Goal: Task Accomplishment & Management: Manage account settings

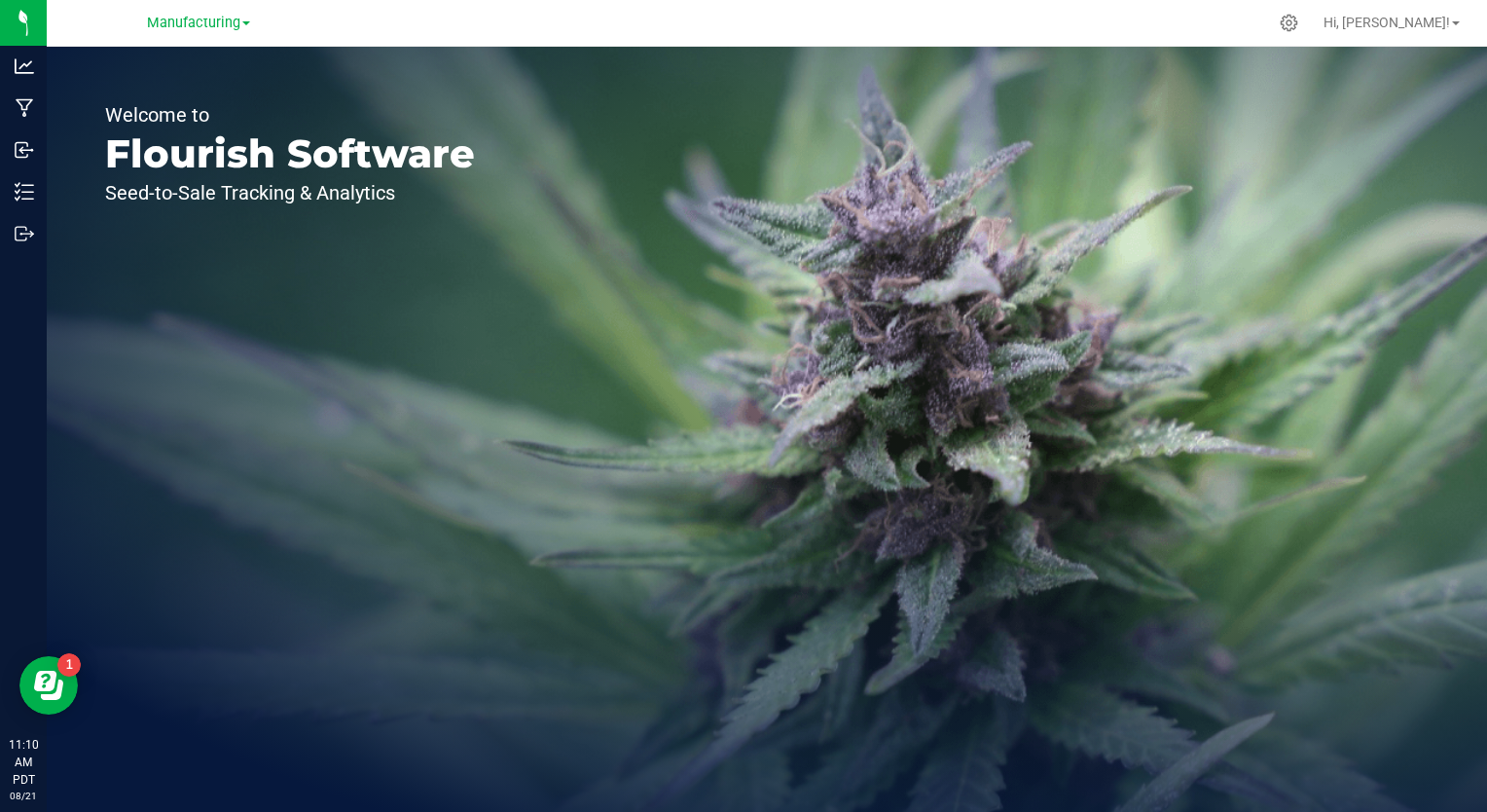
click at [283, 250] on div "Welcome to Flourish Software Seed-to-Sale Tracking & Analytics" at bounding box center [290, 429] width 487 height 765
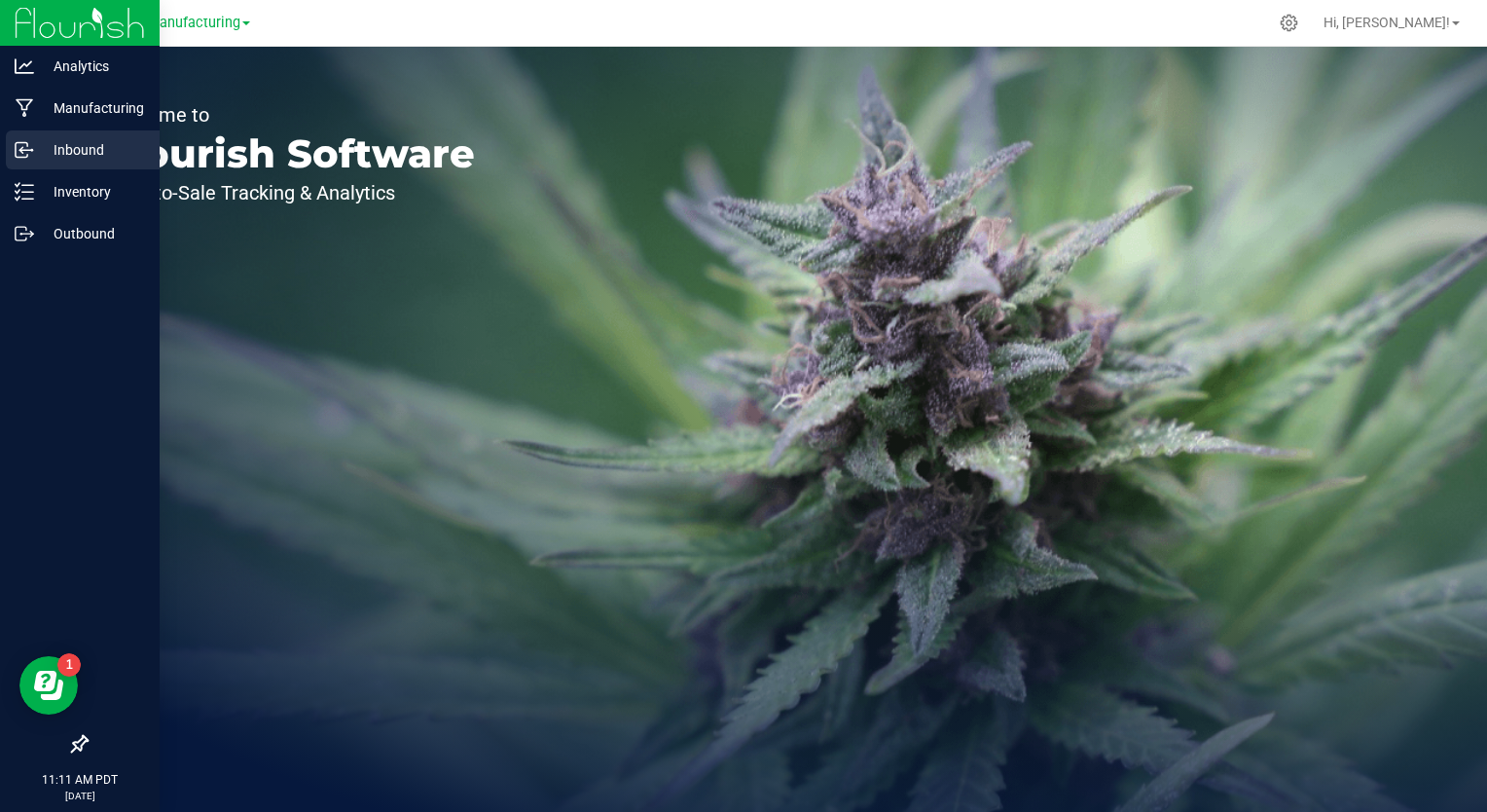
click at [72, 150] on p "Inbound" at bounding box center [92, 150] width 117 height 24
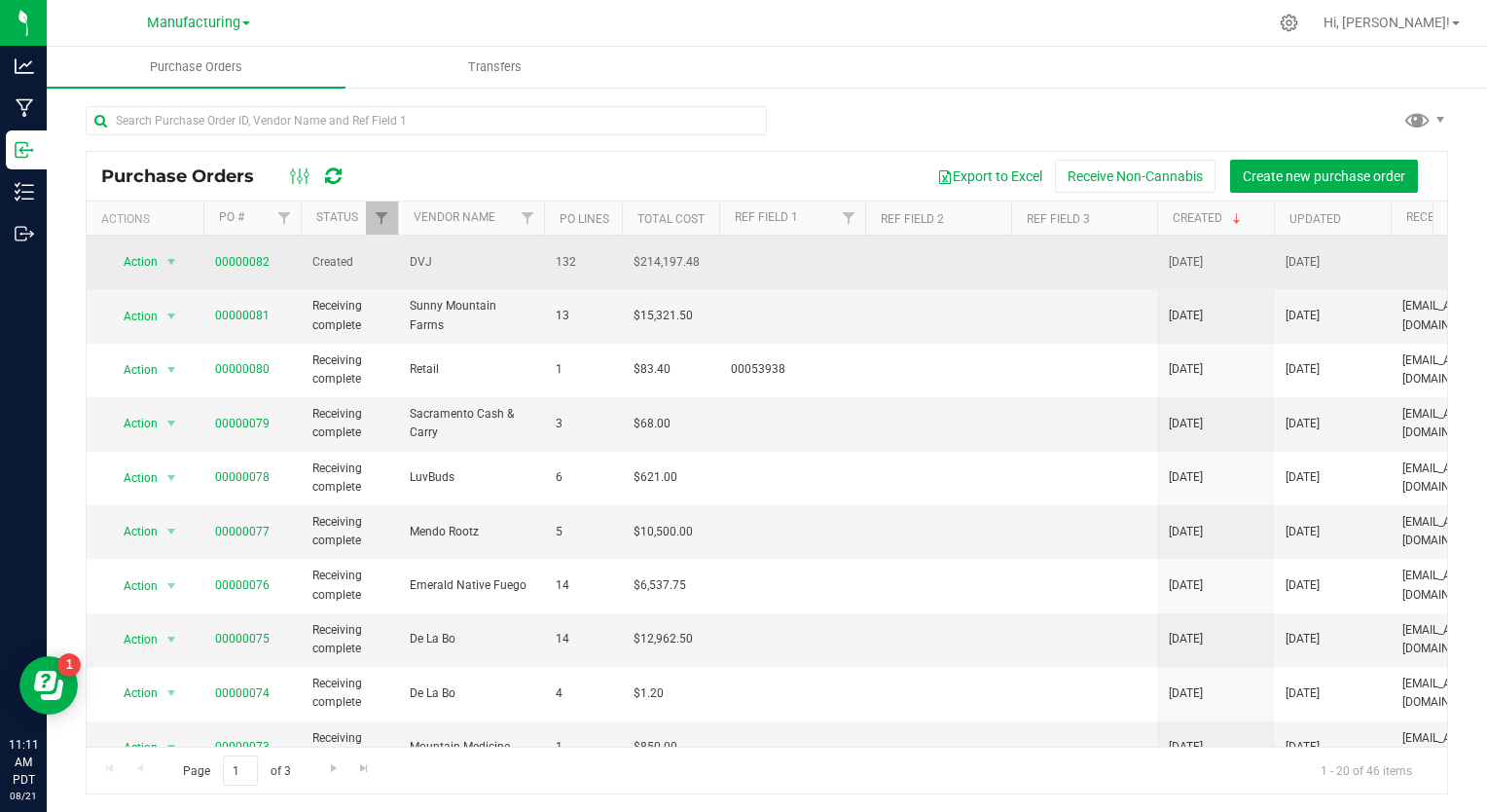
click at [385, 261] on td "Created" at bounding box center [349, 262] width 97 height 54
click at [341, 261] on span "Created" at bounding box center [350, 262] width 74 height 19
click at [238, 255] on link "00000082" at bounding box center [243, 262] width 55 height 14
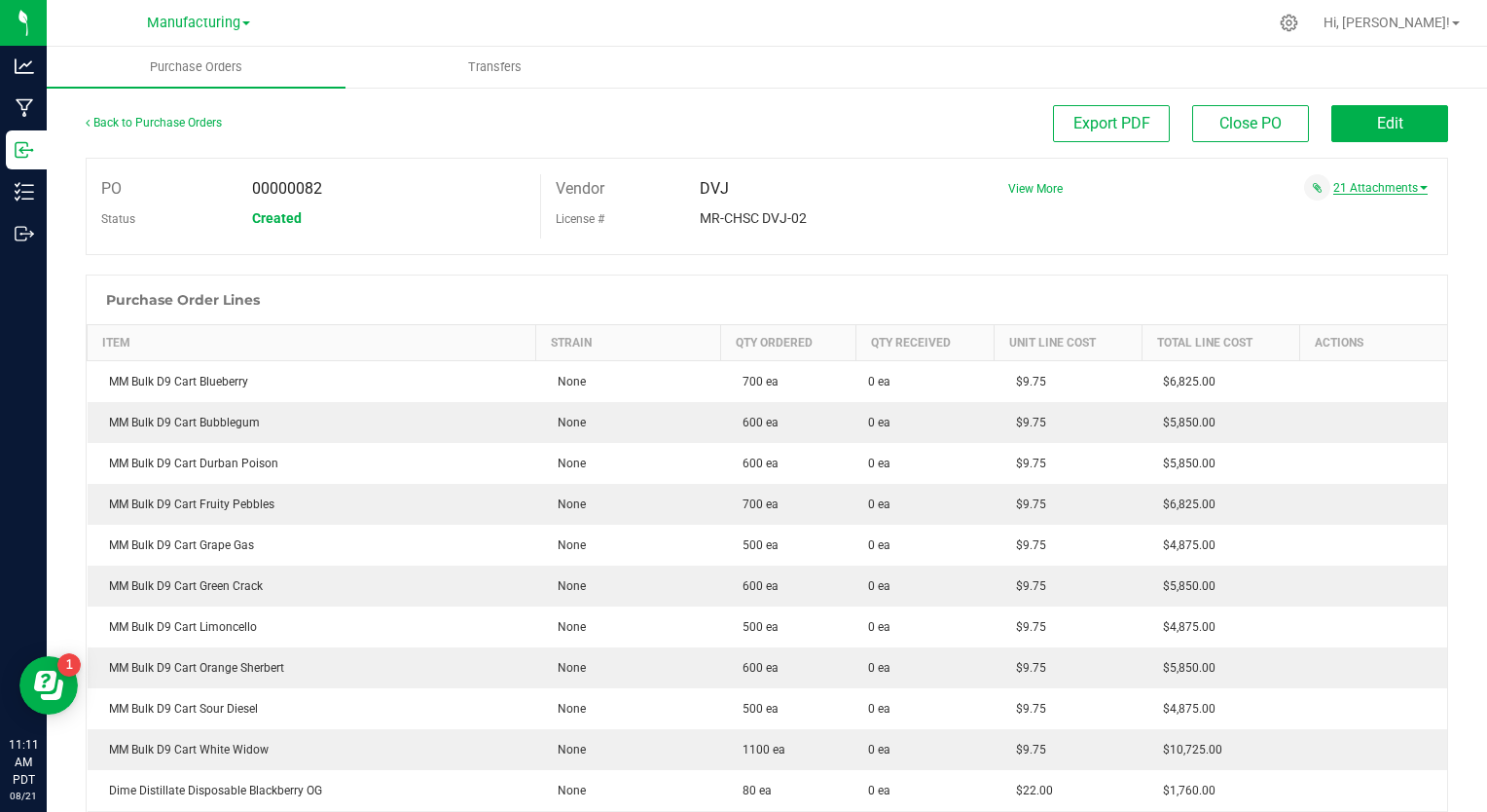
click at [1384, 188] on link "21 Attachments" at bounding box center [1380, 188] width 94 height 14
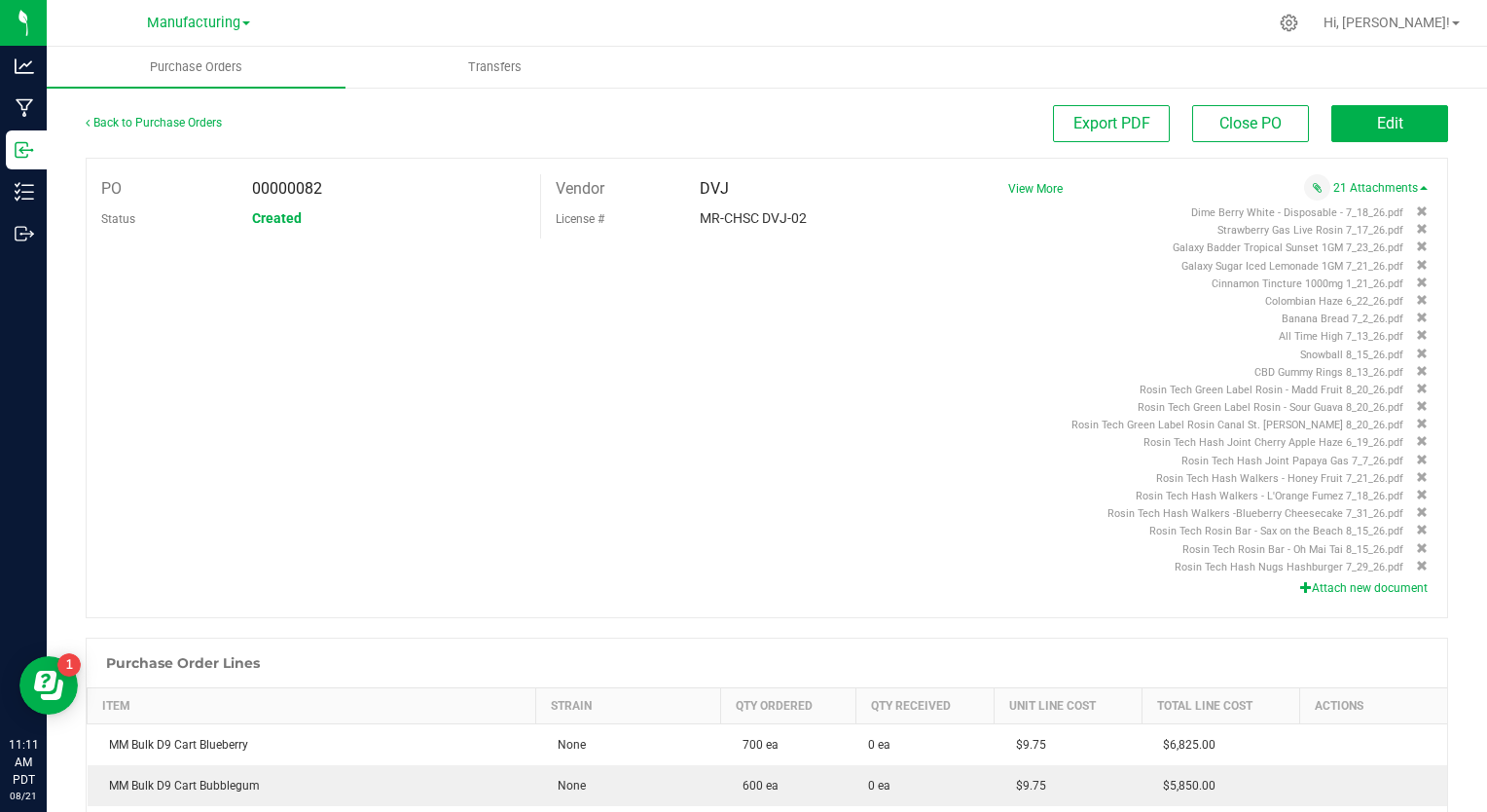
click at [1339, 587] on button "Attach new document" at bounding box center [1364, 588] width 127 height 18
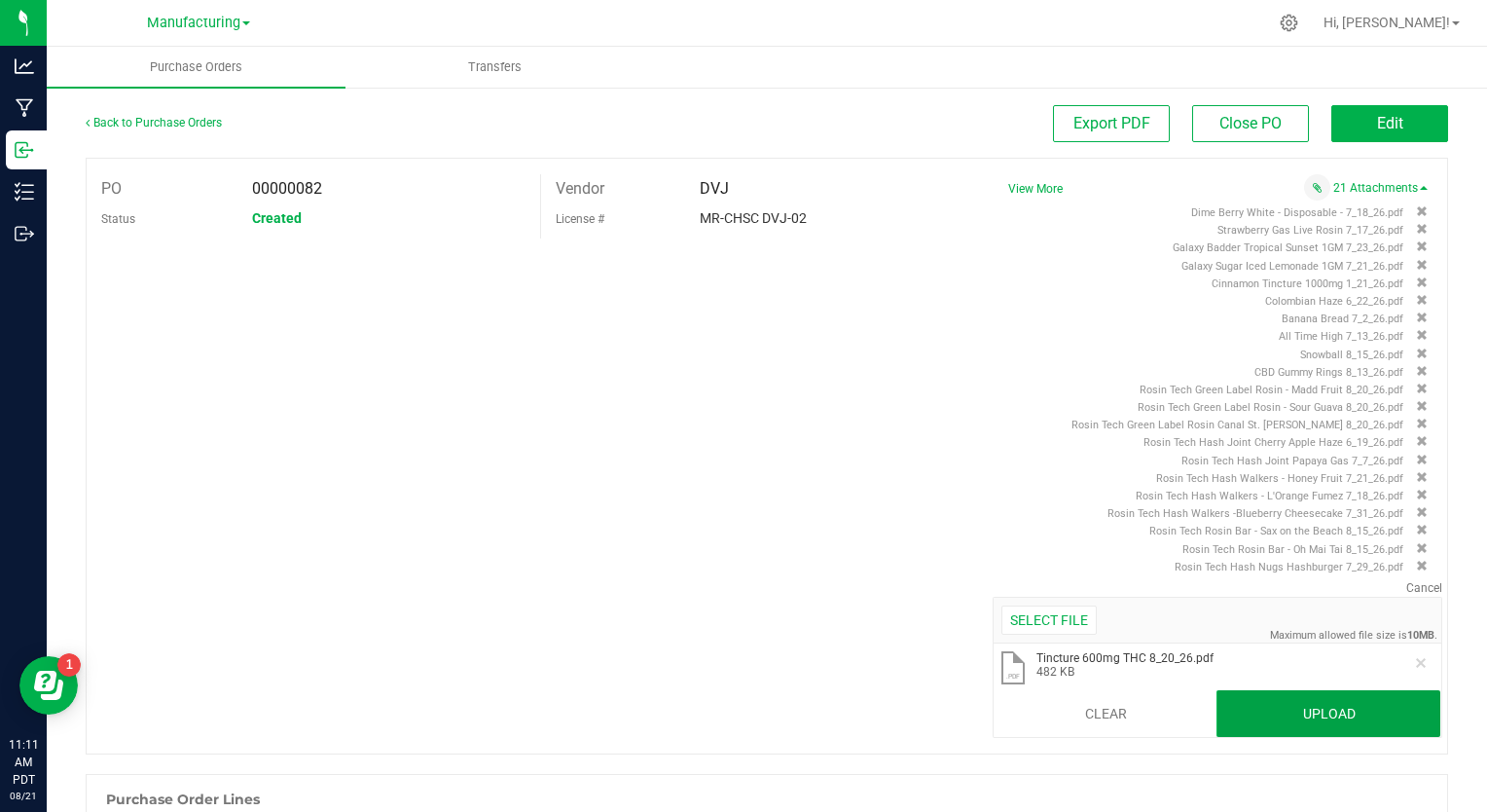
click at [1300, 710] on button "Upload" at bounding box center [1328, 713] width 224 height 47
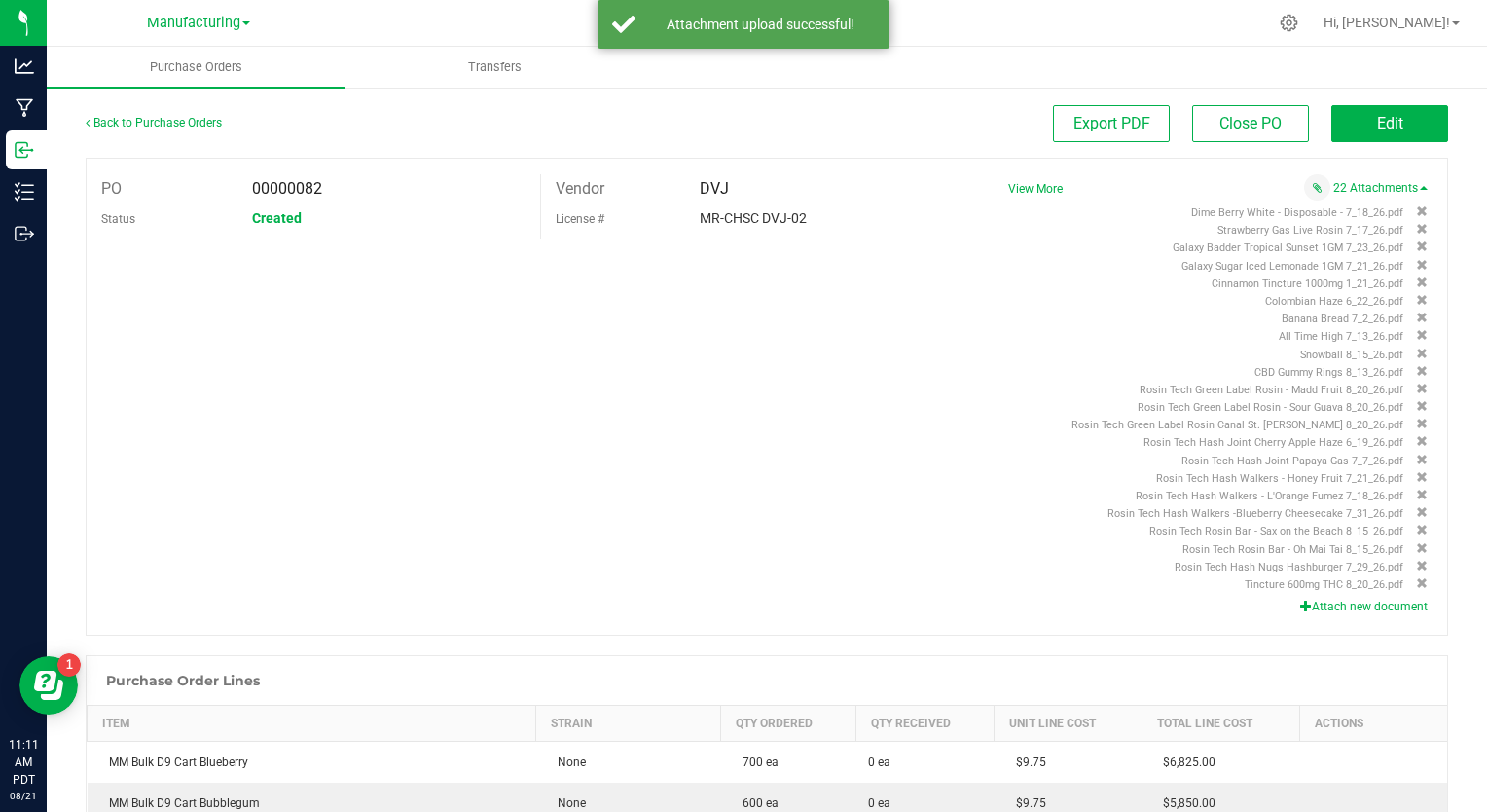
click at [1311, 605] on button "Attach new document" at bounding box center [1364, 606] width 127 height 18
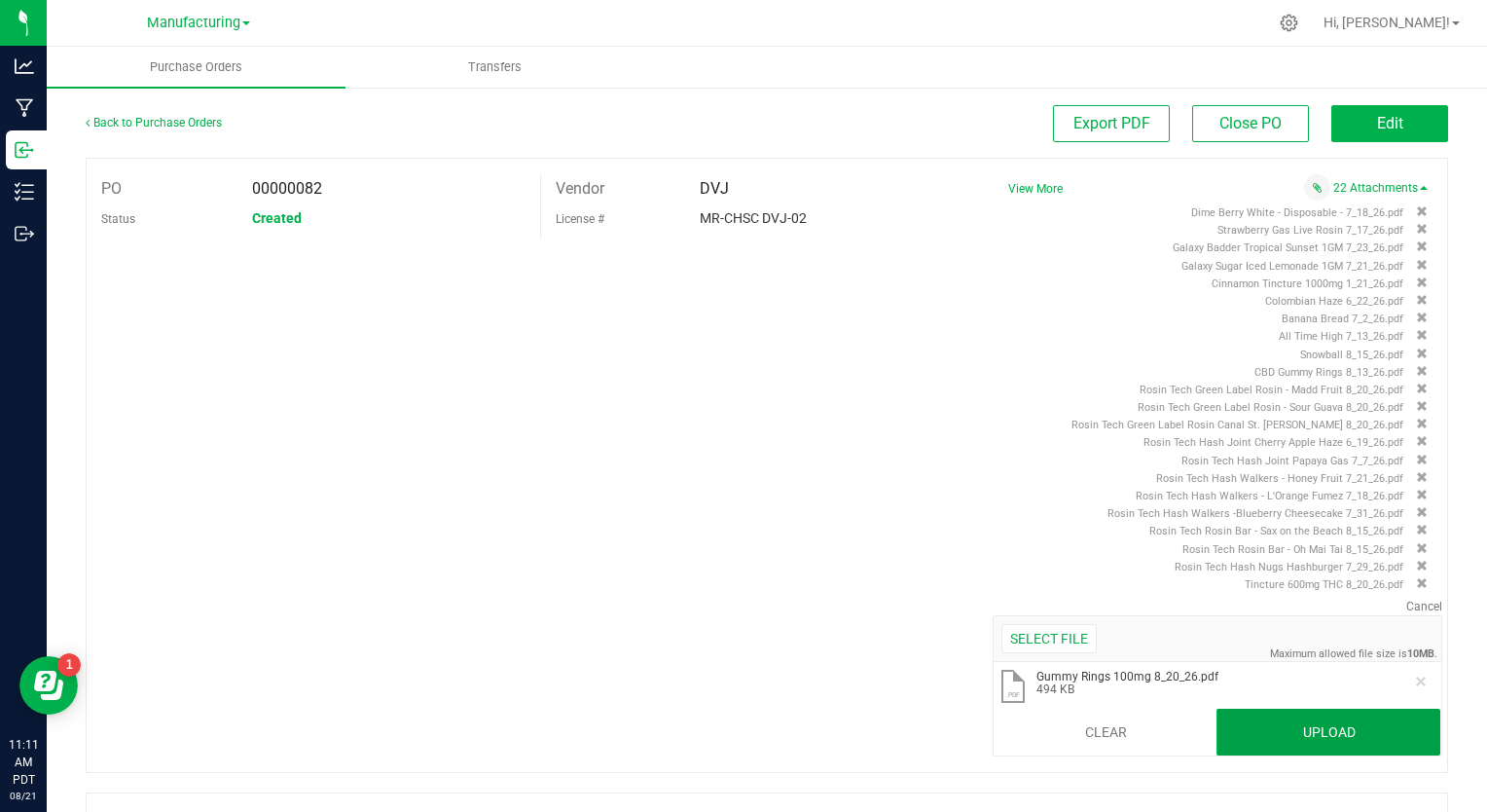
click at [1255, 720] on button "Upload" at bounding box center [1328, 732] width 224 height 47
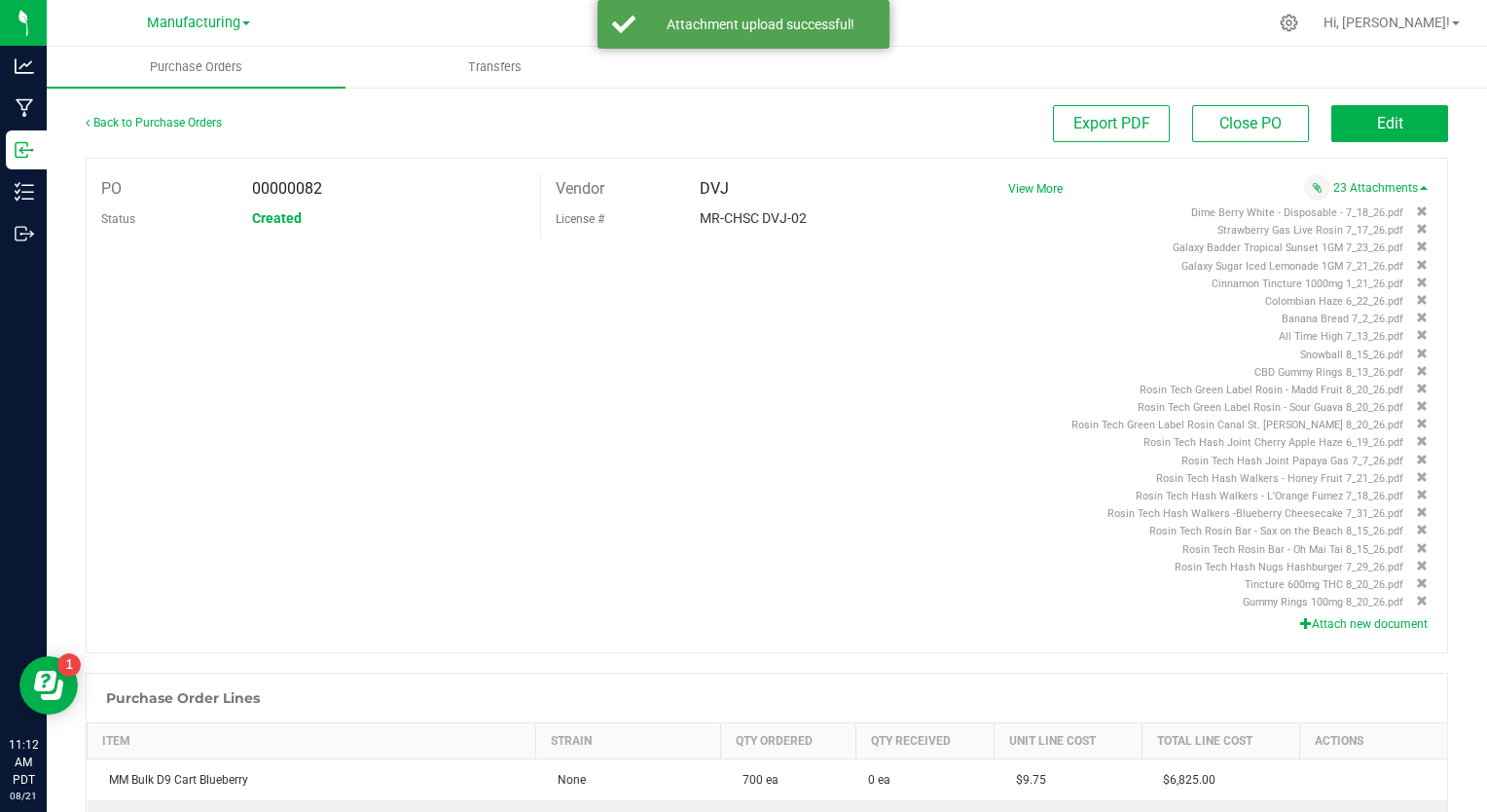
click at [1322, 624] on button "Attach new document" at bounding box center [1364, 624] width 127 height 18
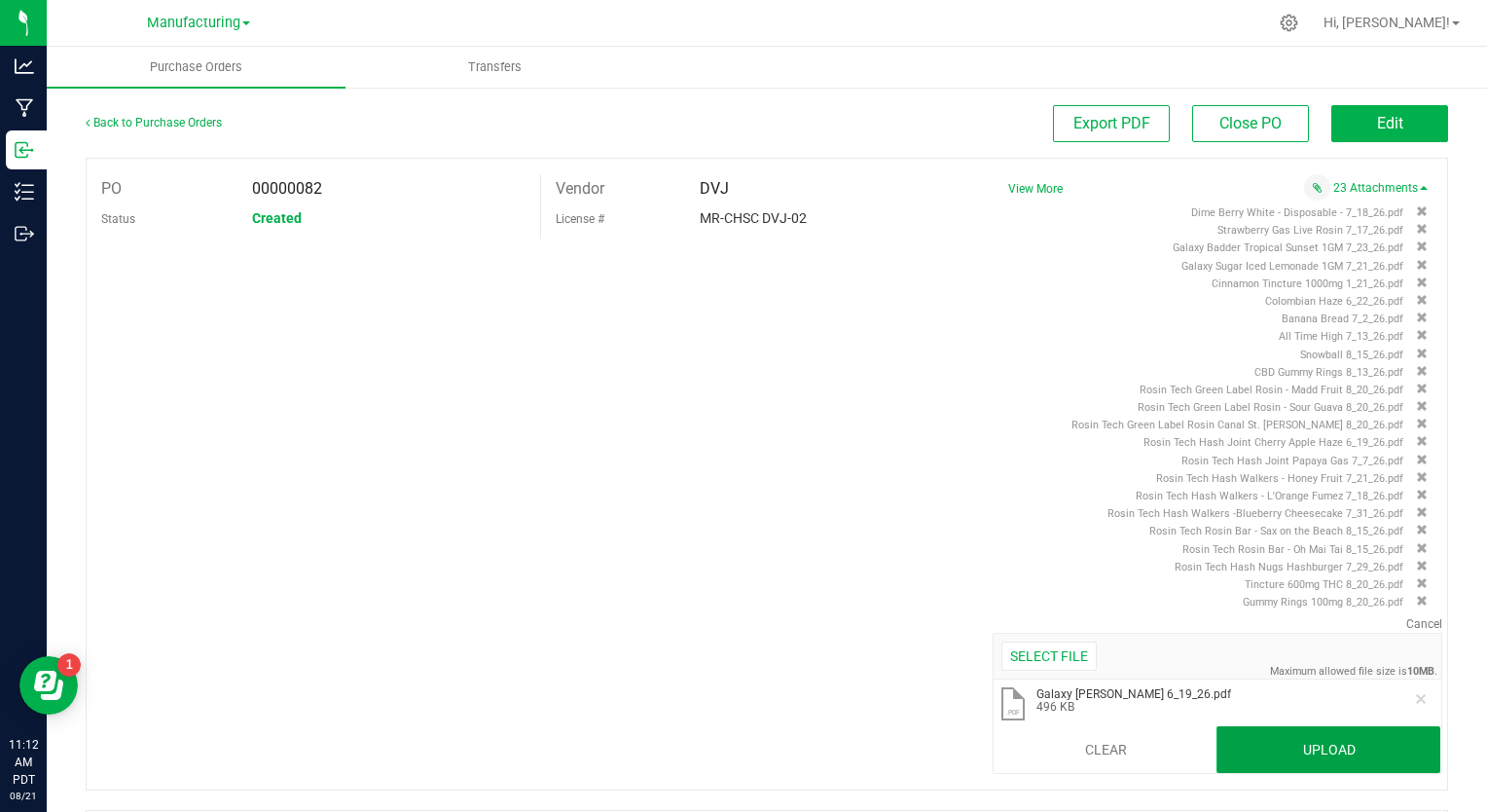
click at [1305, 742] on button "Upload" at bounding box center [1328, 749] width 224 height 47
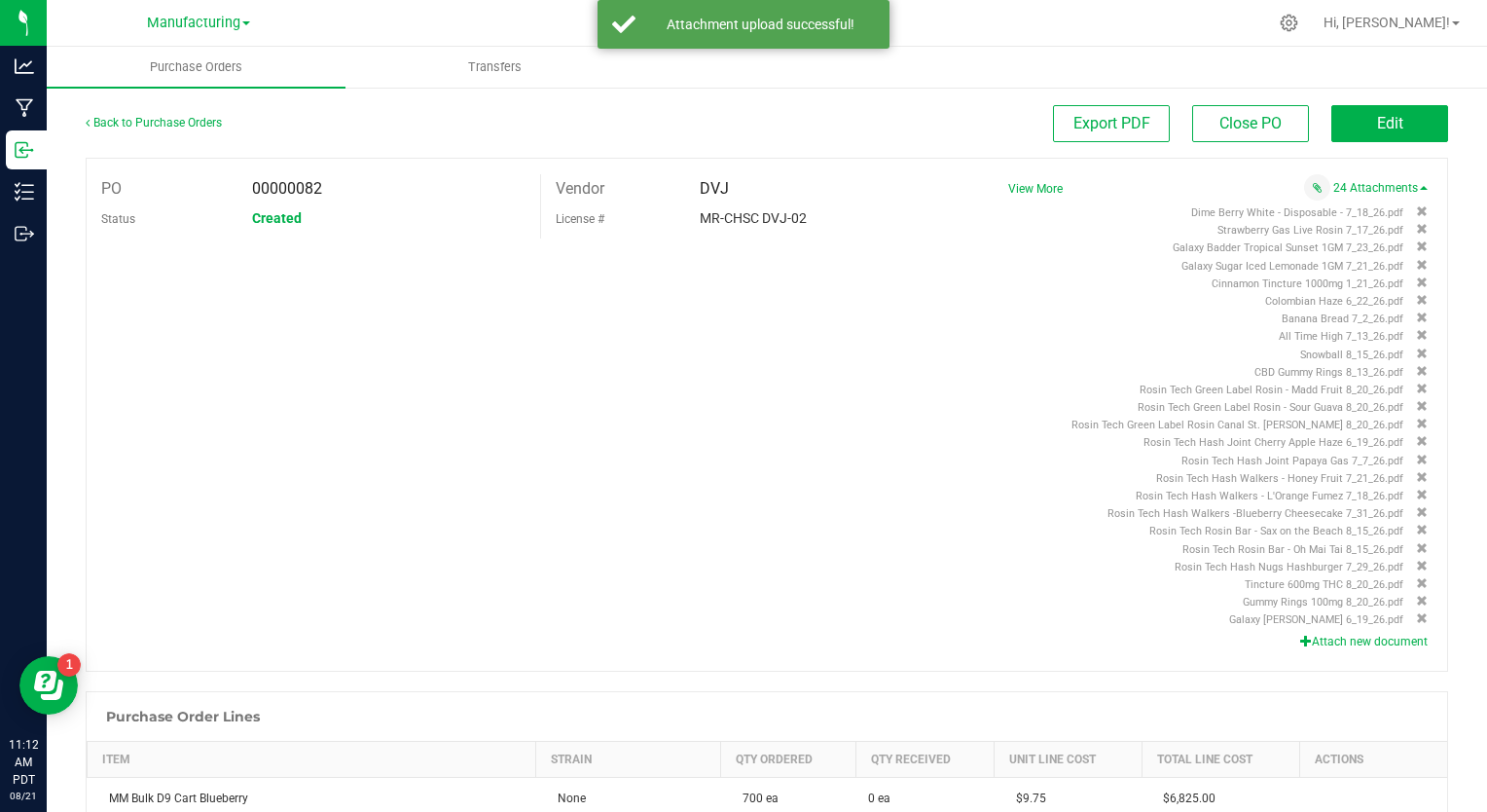
click at [929, 471] on div "PO 00000082 Status Created Vendor DVJ License # MR-CHSC DVJ-02 View More" at bounding box center [766, 414] width 1363 height 514
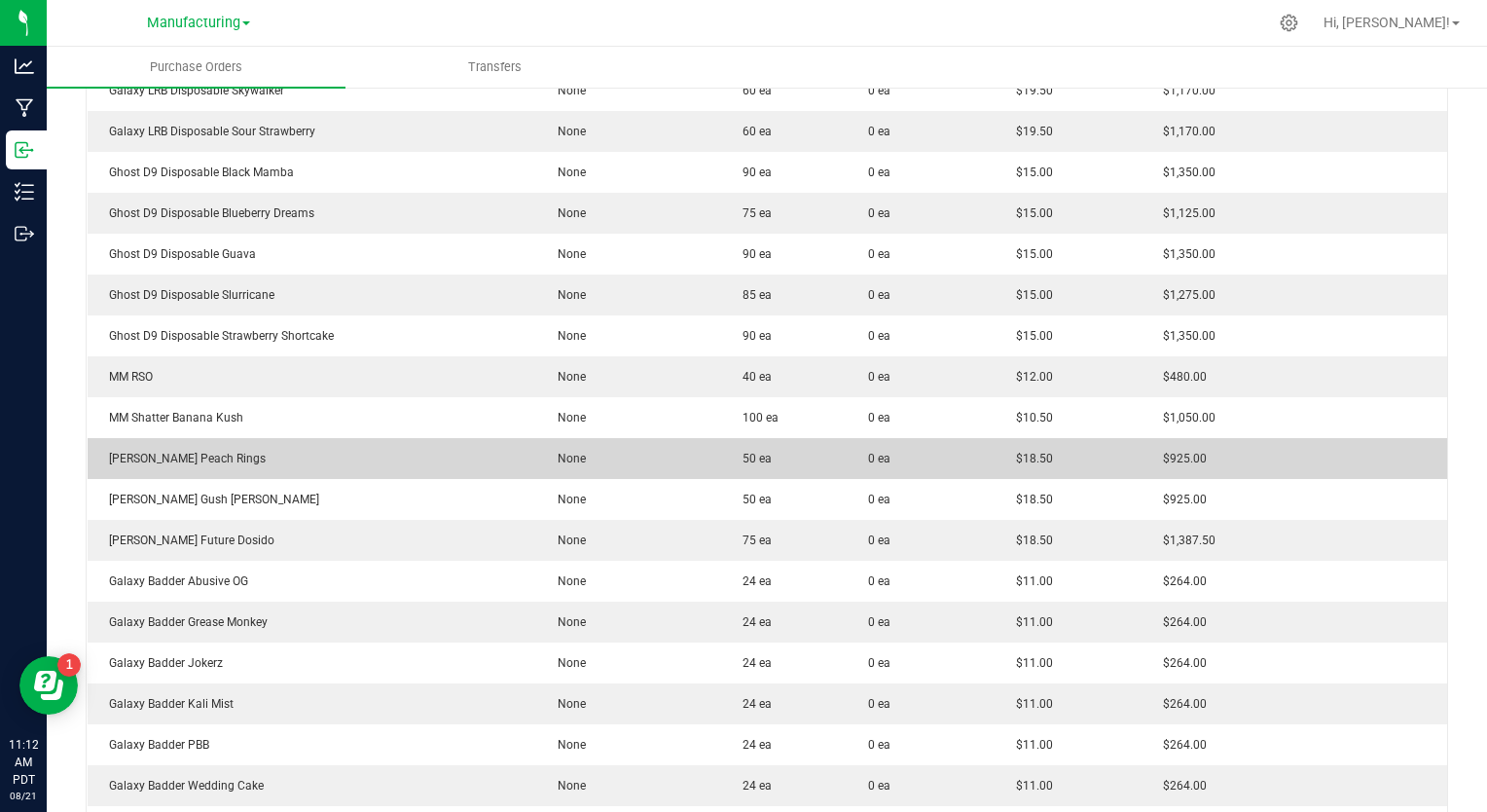
scroll to position [1299, 0]
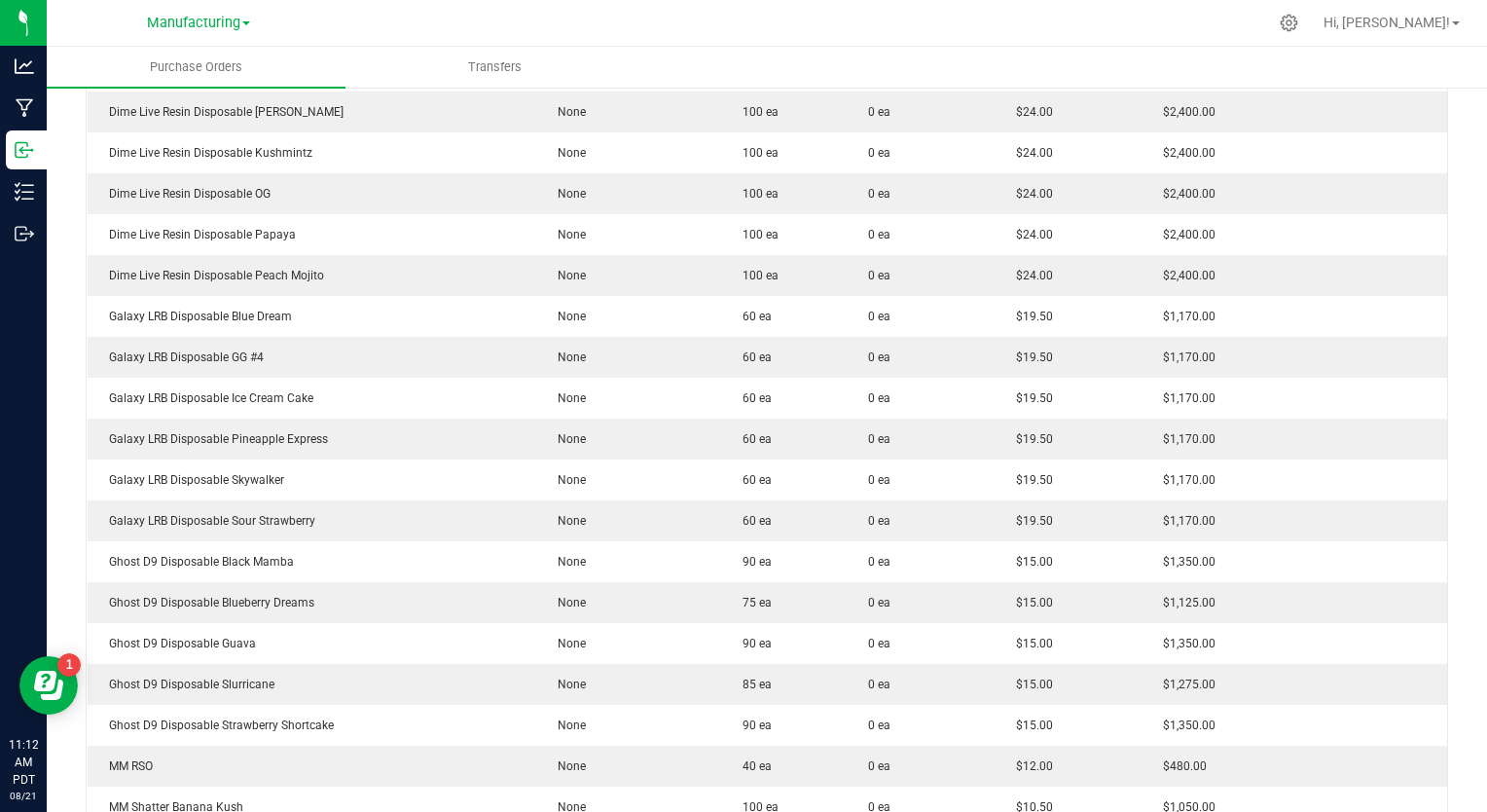
click at [933, 440] on span "0 ea" at bounding box center [925, 439] width 115 height 18
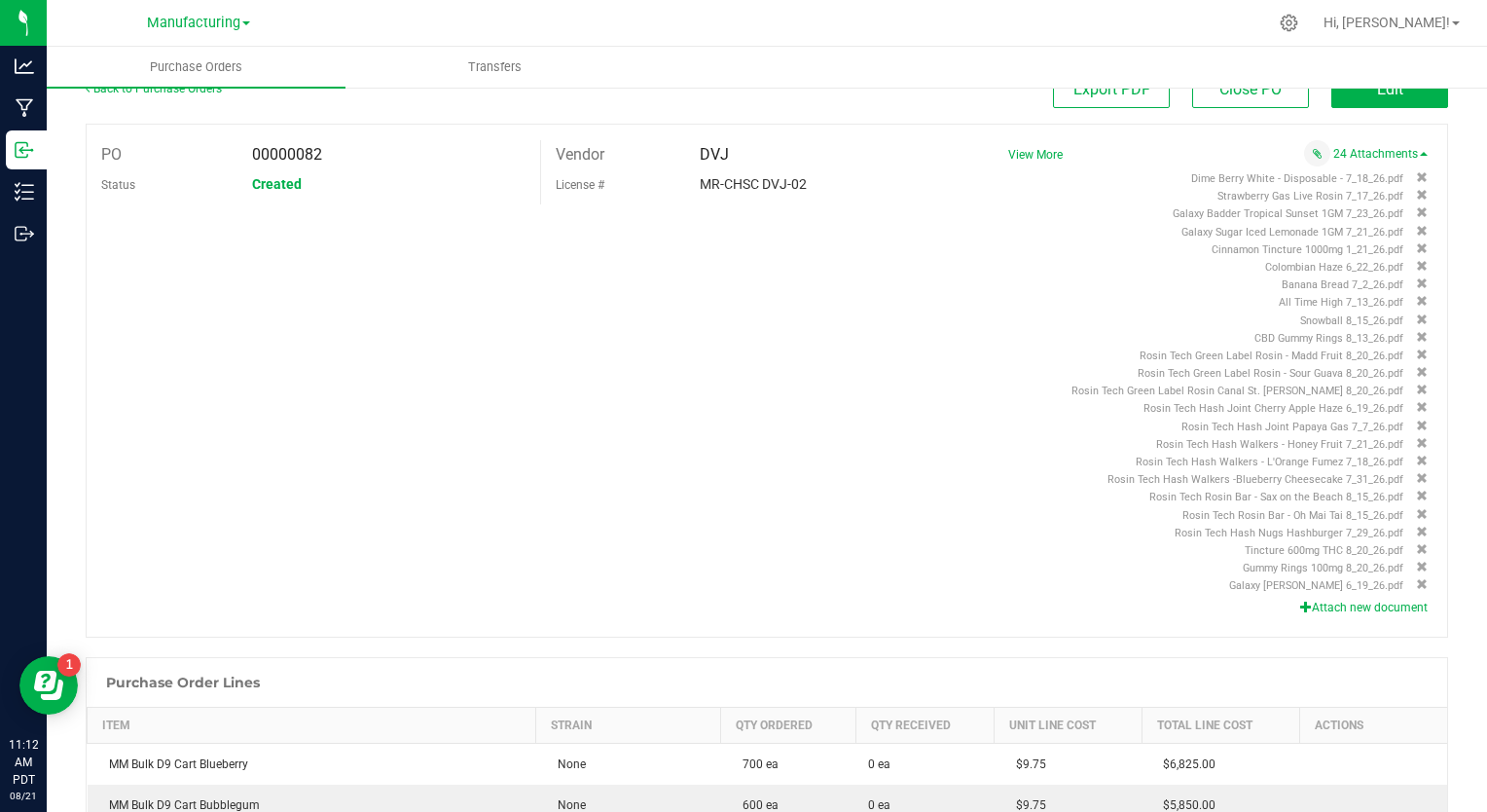
scroll to position [0, 0]
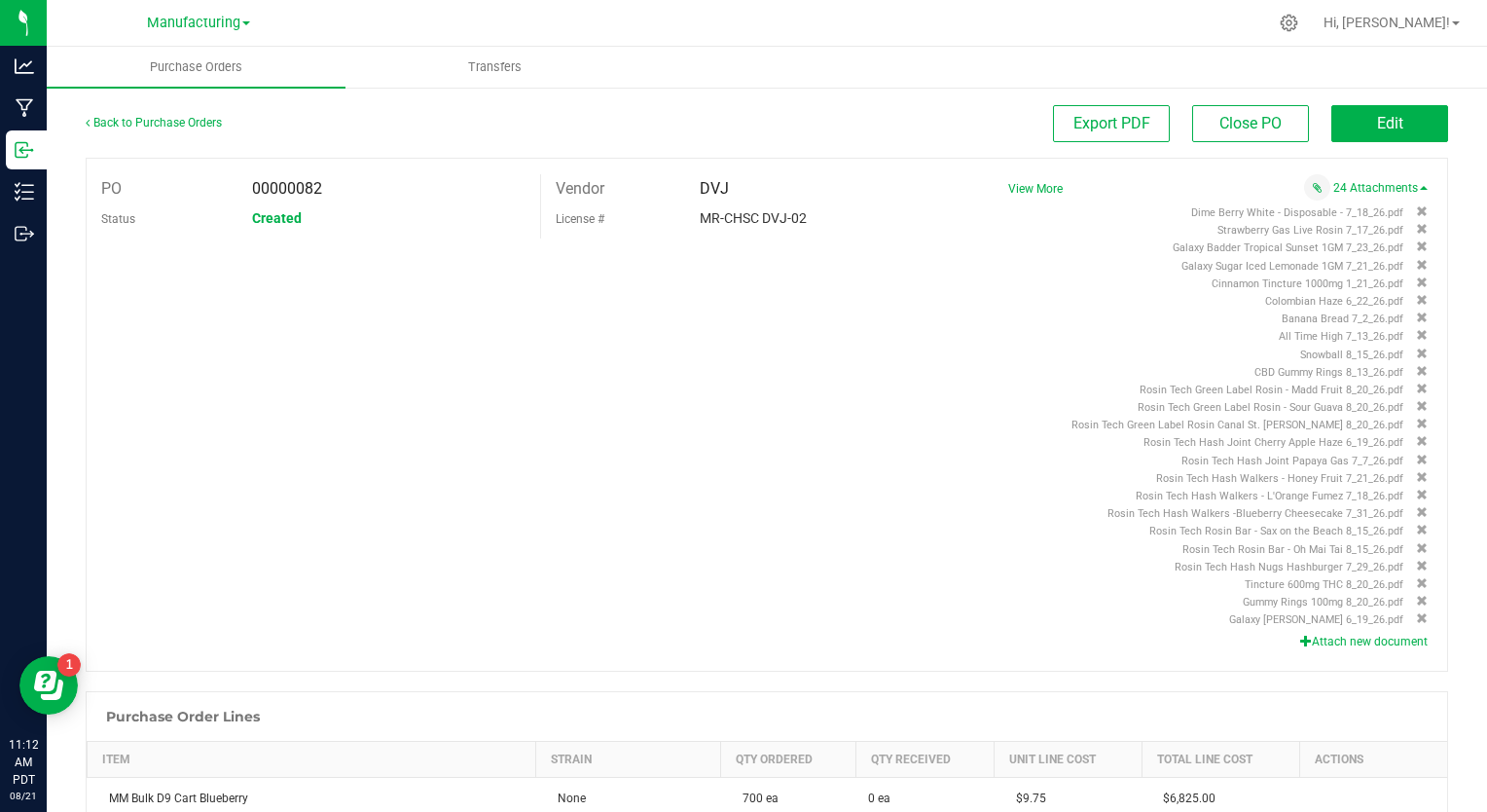
click at [917, 430] on div "PO 00000082 Status Created Vendor DVJ License # MR-CHSC DVJ-02 View More" at bounding box center [766, 414] width 1363 height 514
click at [1377, 122] on span "Edit" at bounding box center [1390, 122] width 26 height 19
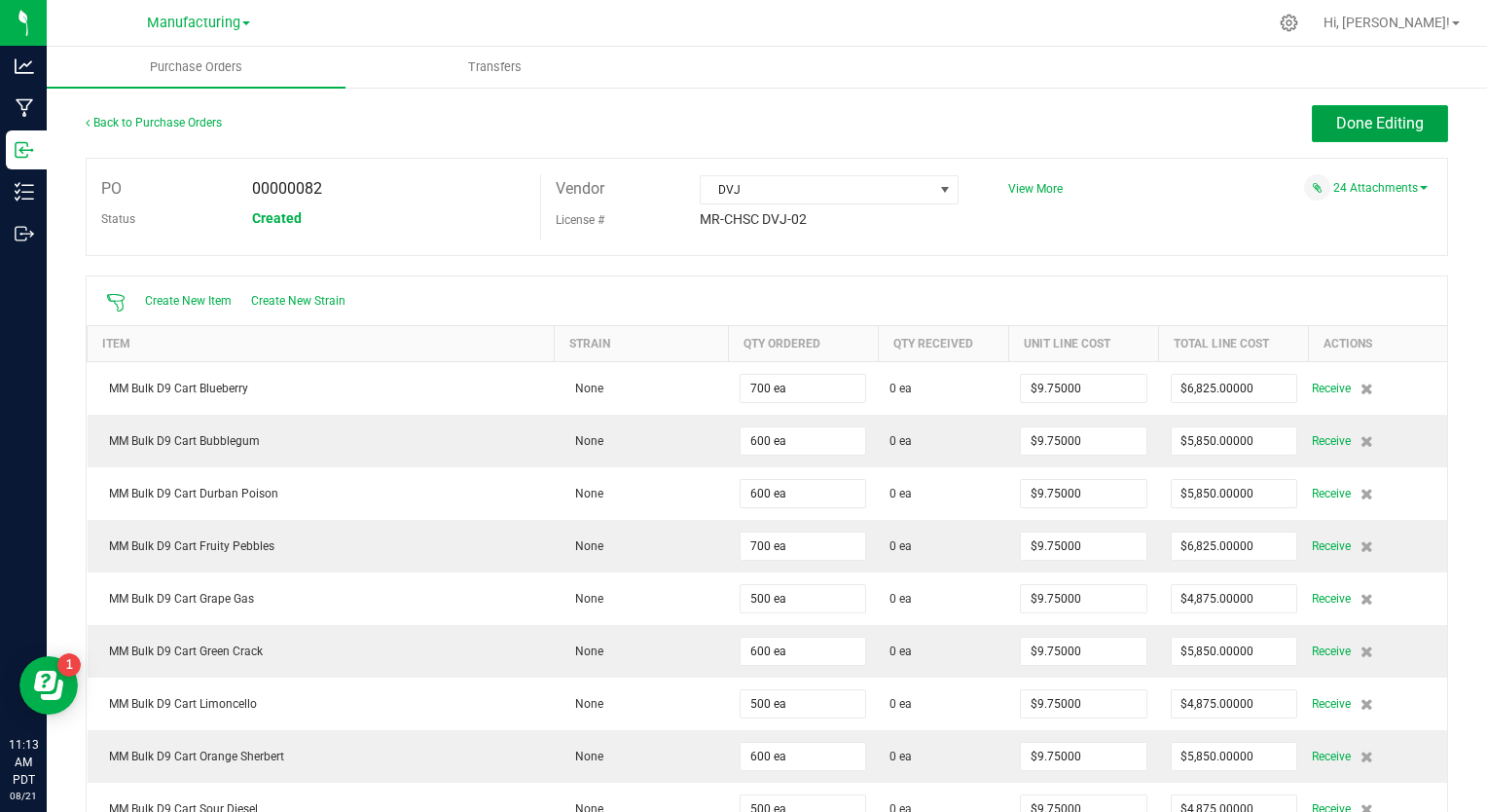
click at [1364, 122] on span "Done Editing" at bounding box center [1379, 122] width 87 height 19
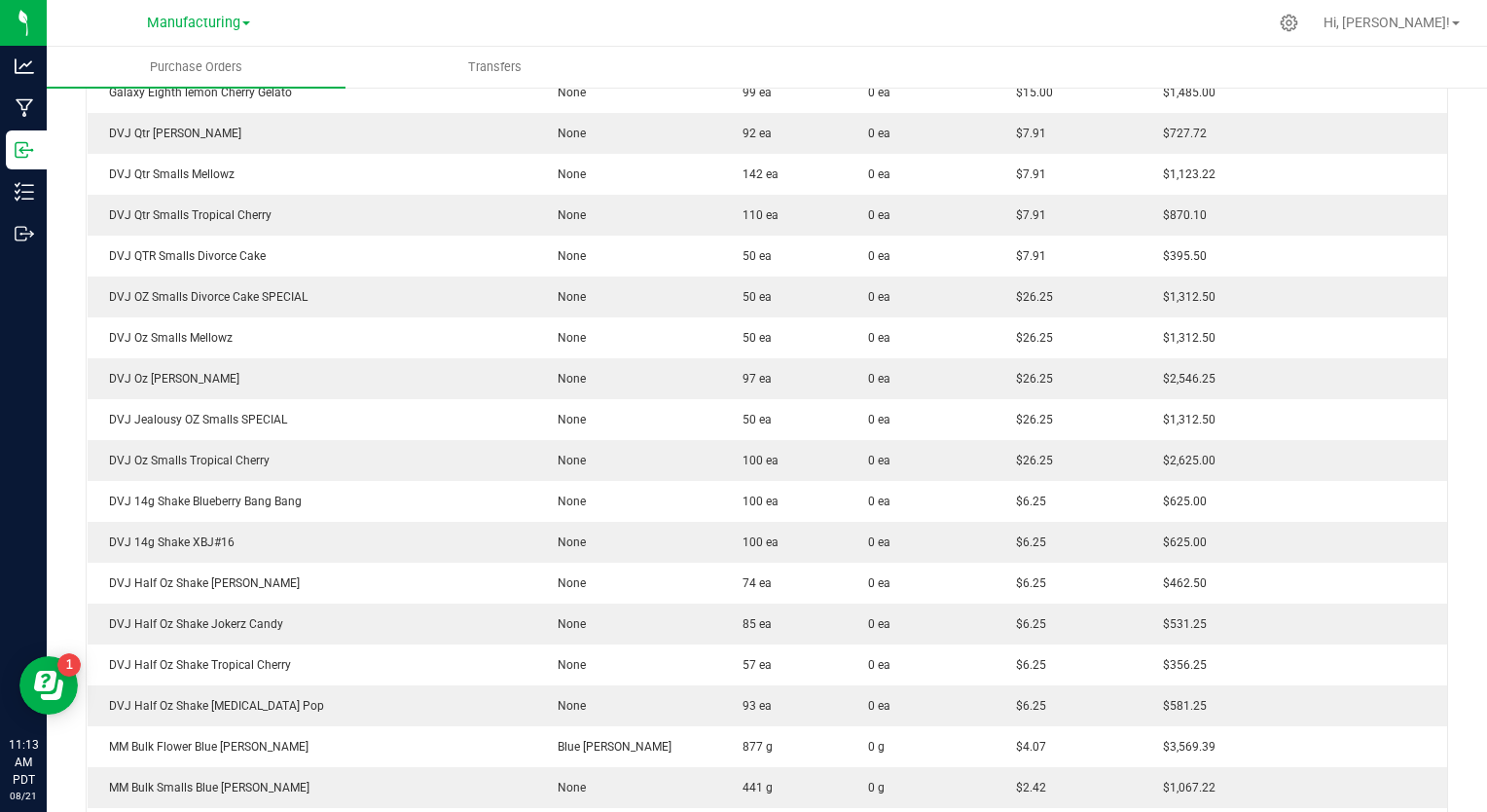
scroll to position [4294, 0]
